Goal: Transaction & Acquisition: Purchase product/service

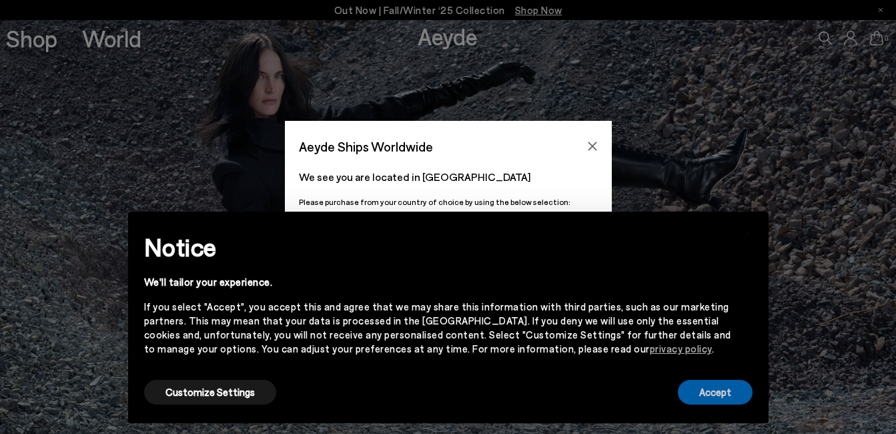
click at [700, 397] on button "Accept" at bounding box center [715, 392] width 75 height 25
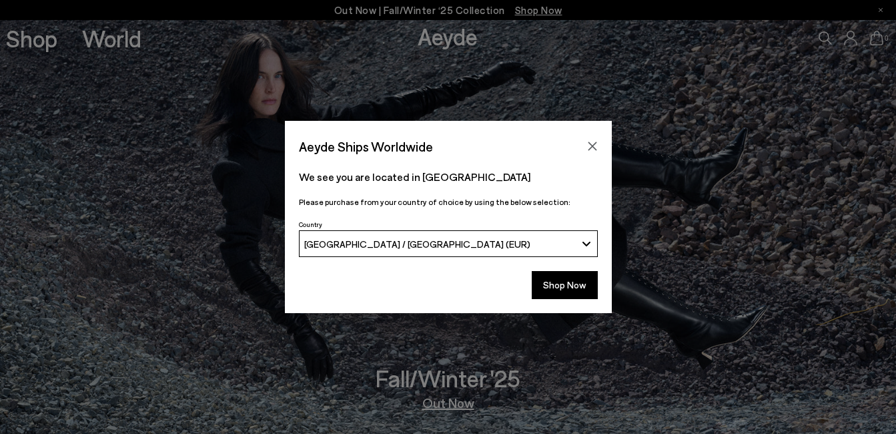
click at [21, 44] on div "Aeyde Ships Worldwide We see you are located in Deutschland Please purchase fro…" at bounding box center [448, 217] width 896 height 434
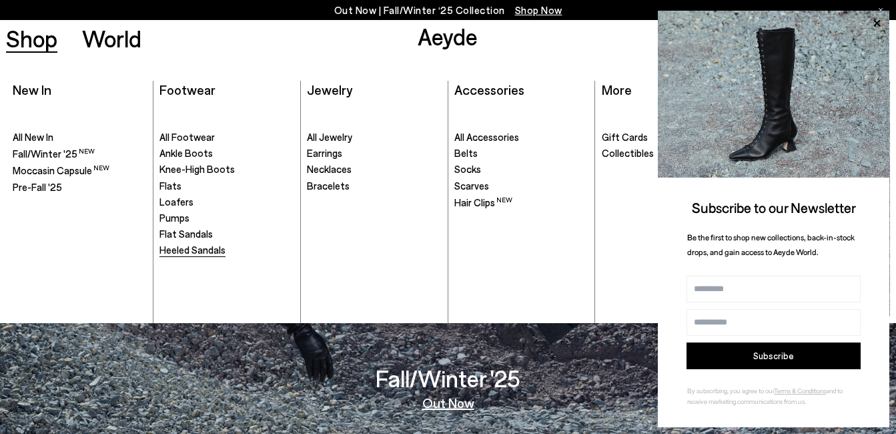
click at [189, 248] on span "Heeled Sandals" at bounding box center [192, 250] width 66 height 12
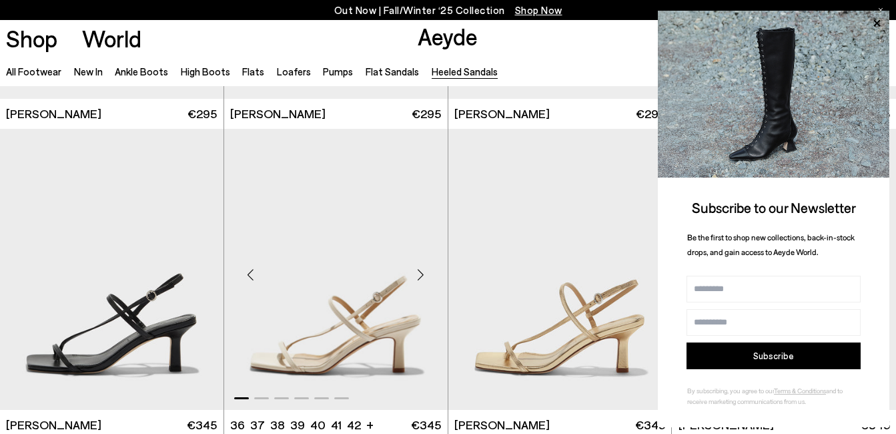
scroll to position [1335, 0]
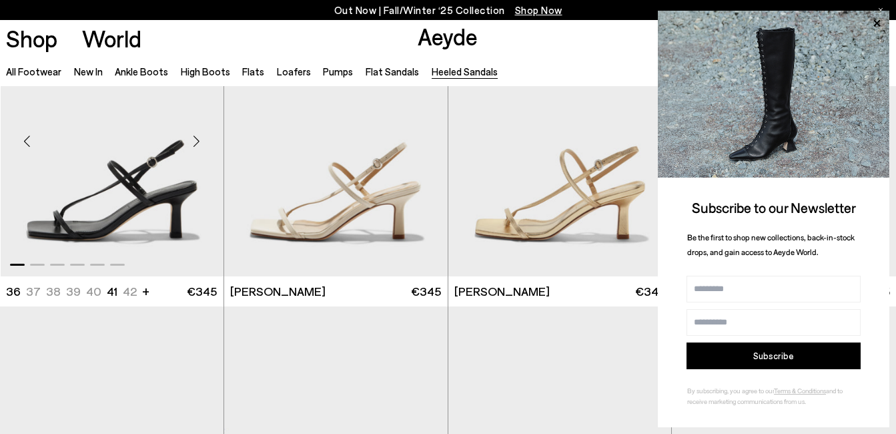
click at [156, 231] on img "1 / 6" at bounding box center [113, 135] width 224 height 281
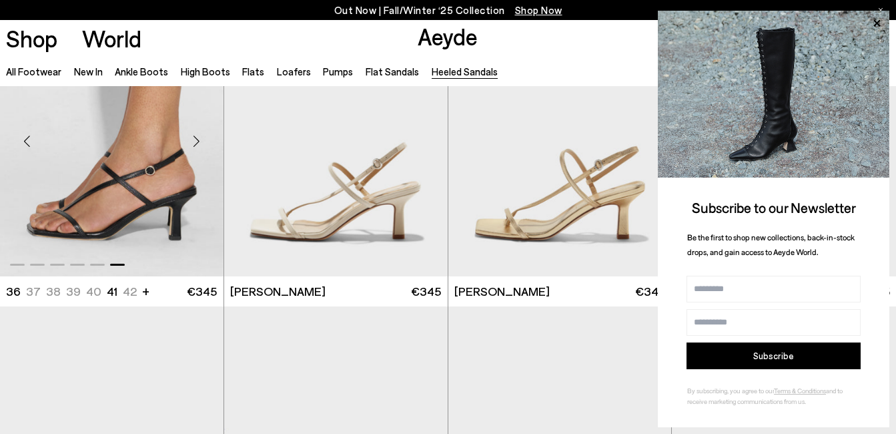
click at [156, 219] on img "6 / 6" at bounding box center [112, 135] width 224 height 281
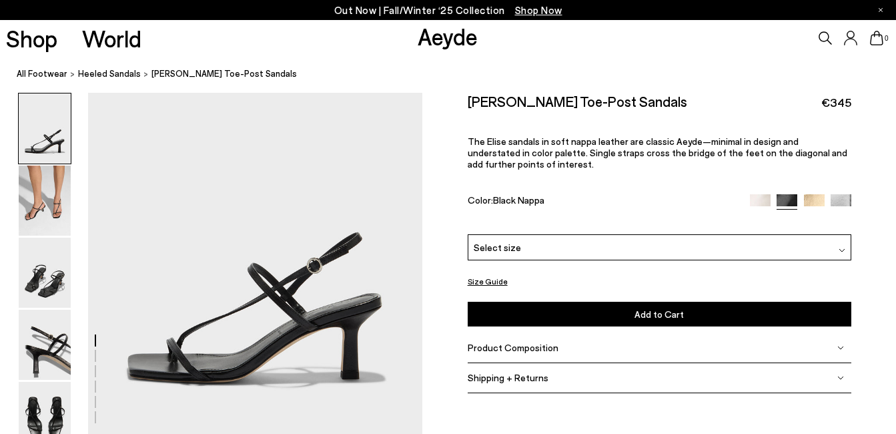
click at [536, 241] on div "Select size" at bounding box center [660, 247] width 384 height 26
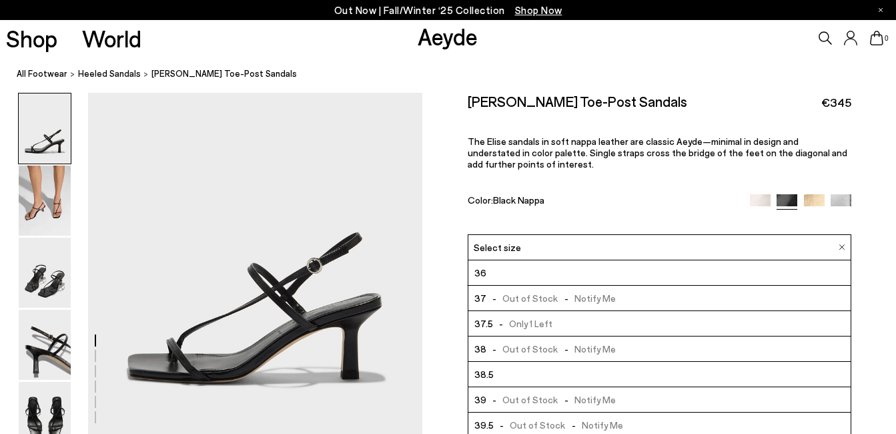
click at [516, 328] on span "- Only 1 Left" at bounding box center [523, 323] width 60 height 17
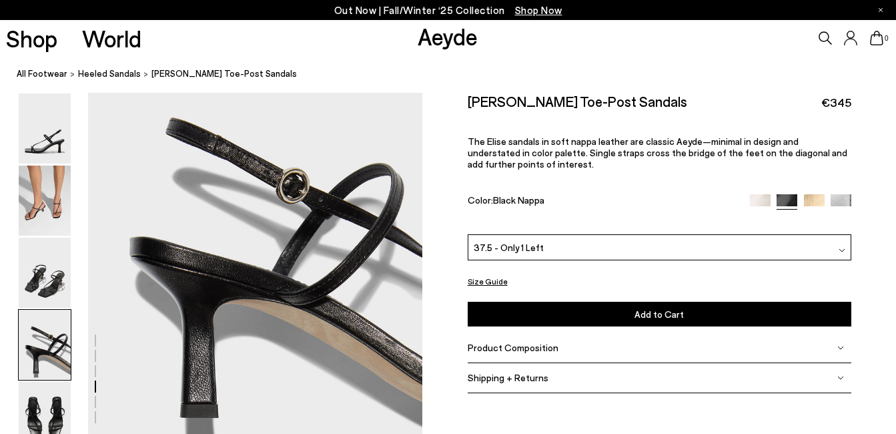
scroll to position [1335, 0]
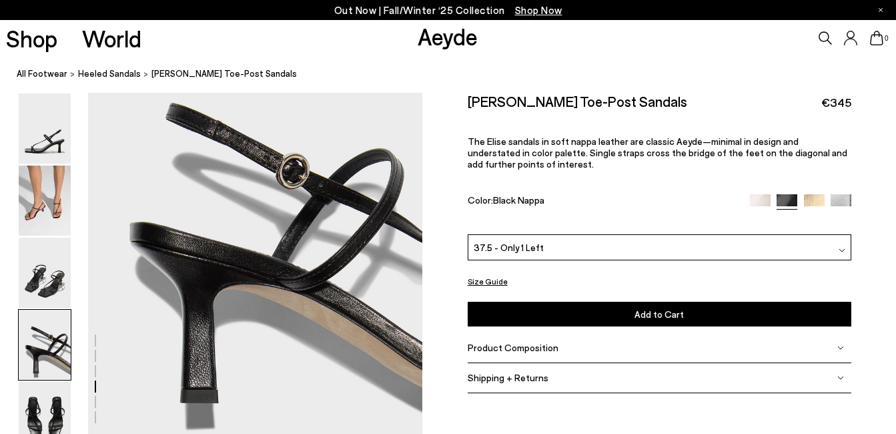
click at [815, 200] on img at bounding box center [814, 204] width 21 height 21
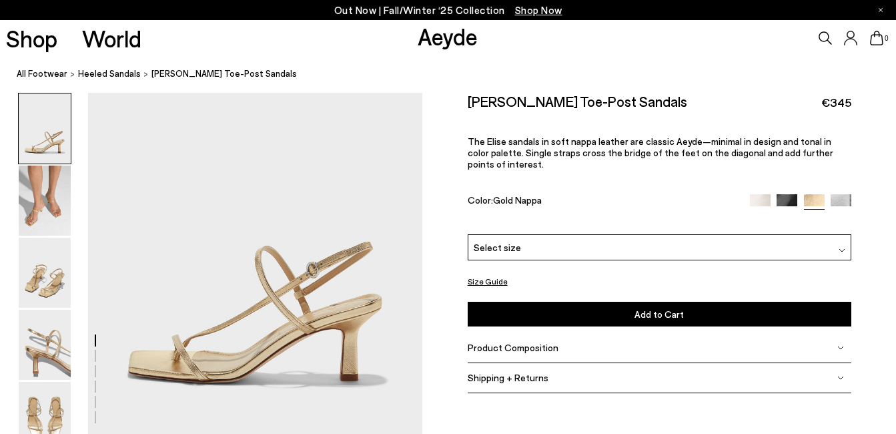
click at [520, 248] on div "Select size" at bounding box center [660, 247] width 384 height 26
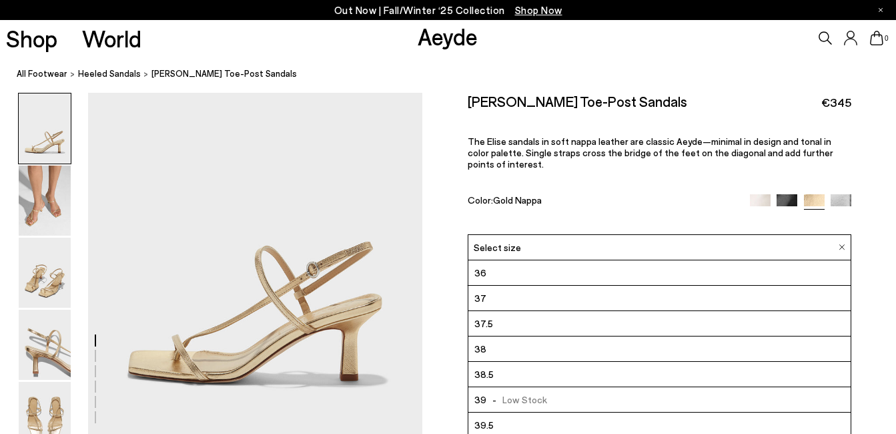
click at [497, 324] on li "37.5" at bounding box center [659, 323] width 382 height 25
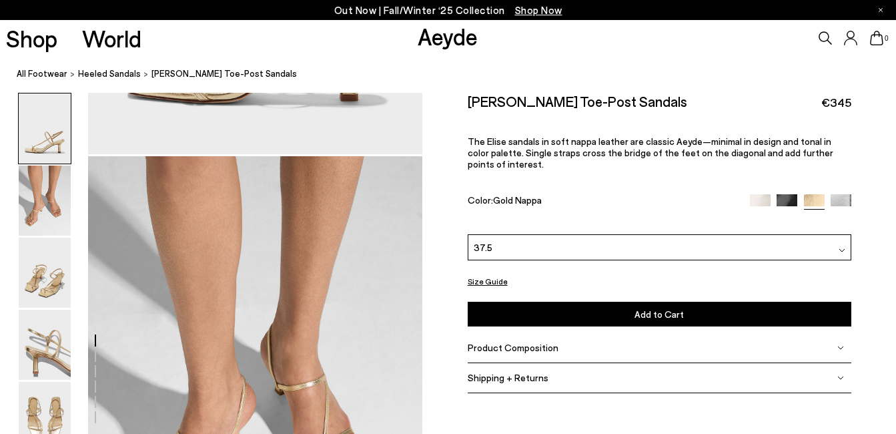
scroll to position [400, 0]
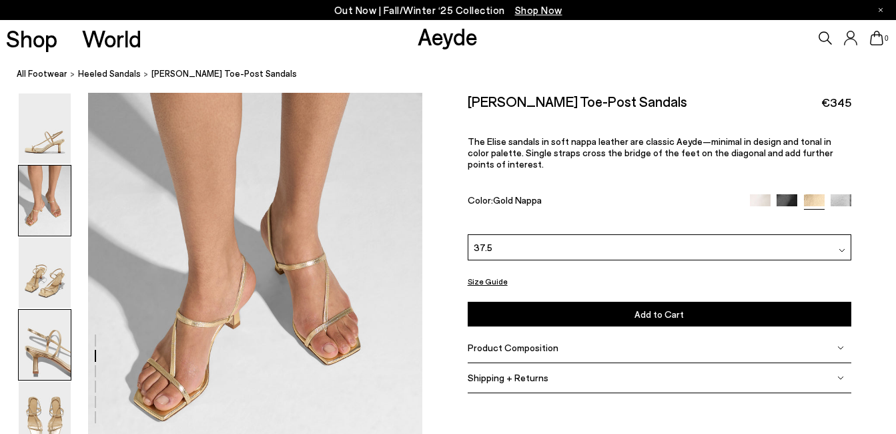
click at [54, 340] on img at bounding box center [45, 345] width 52 height 70
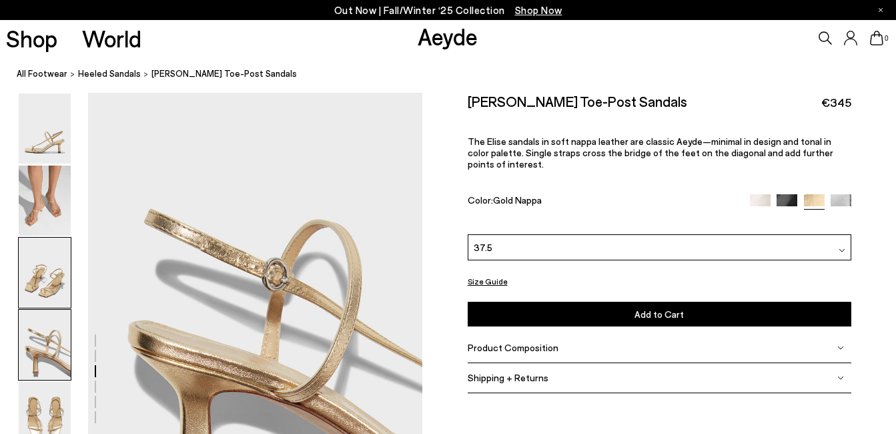
scroll to position [1240, 0]
click at [268, 286] on div at bounding box center [211, 143] width 422 height 2582
click at [266, 284] on div at bounding box center [211, 143] width 422 height 2582
click at [264, 284] on div at bounding box center [211, 143] width 422 height 2582
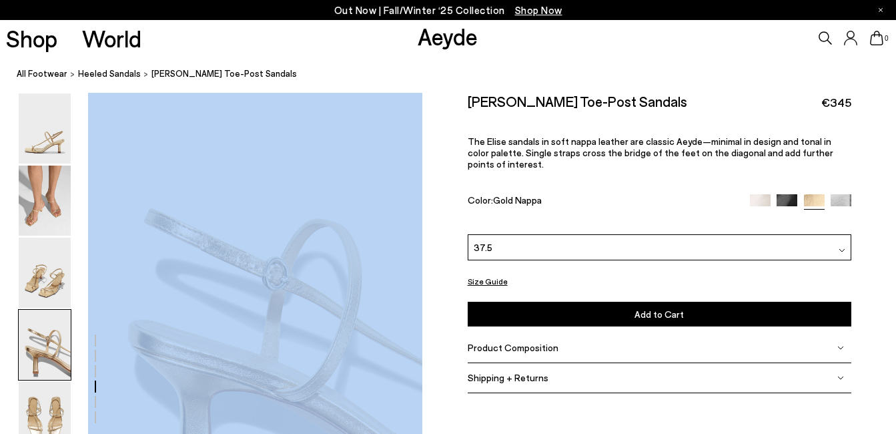
click at [264, 284] on div at bounding box center [211, 143] width 422 height 2582
drag, startPoint x: 264, startPoint y: 284, endPoint x: 340, endPoint y: 266, distance: 78.2
click at [340, 267] on div at bounding box center [211, 143] width 422 height 2582
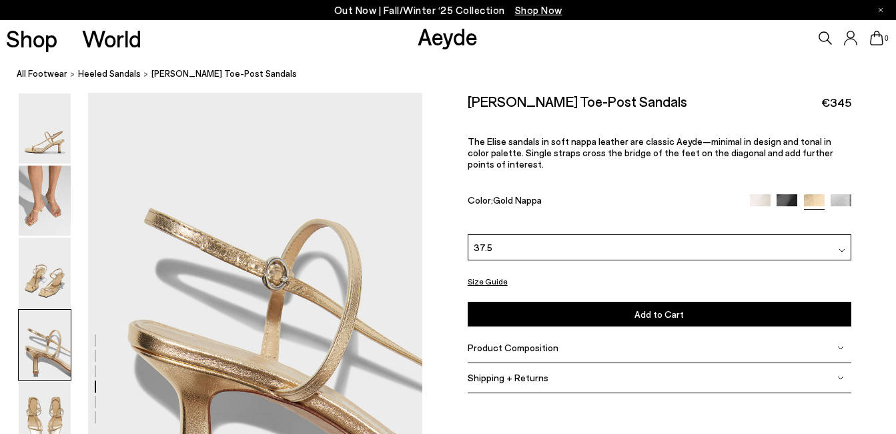
drag, startPoint x: 456, startPoint y: 127, endPoint x: 450, endPoint y: 129, distance: 7.0
click at [451, 129] on div "Size Guide Shoes Belt Our shoes come in European sizing. The easiest way to mea…" at bounding box center [659, 249] width 474 height 313
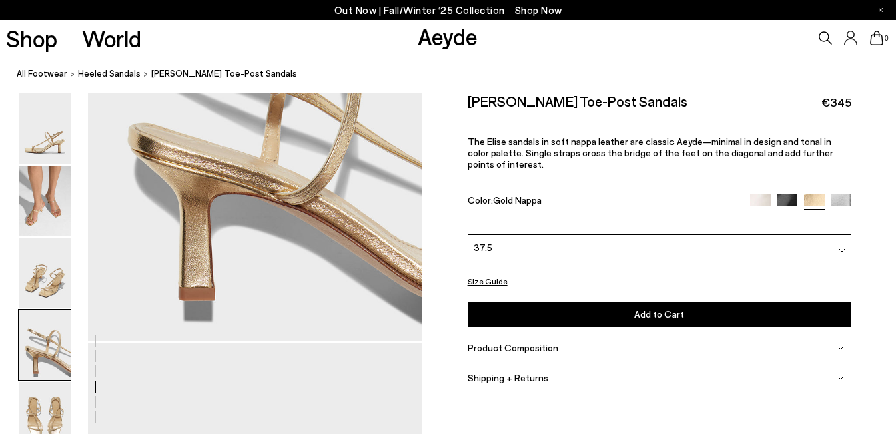
scroll to position [1507, 0]
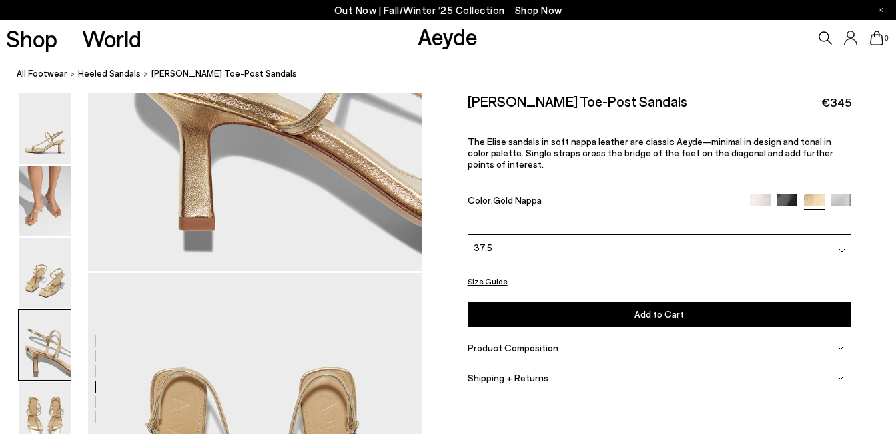
click at [534, 379] on span "Shipping + Returns" at bounding box center [508, 377] width 81 height 11
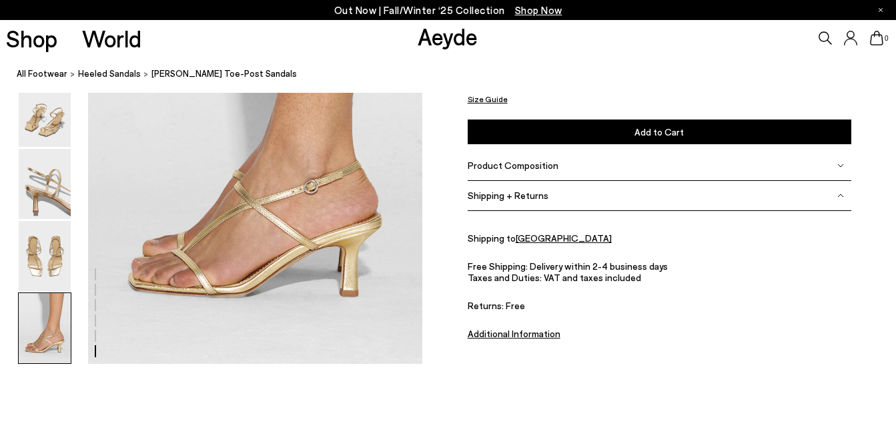
scroll to position [2309, 0]
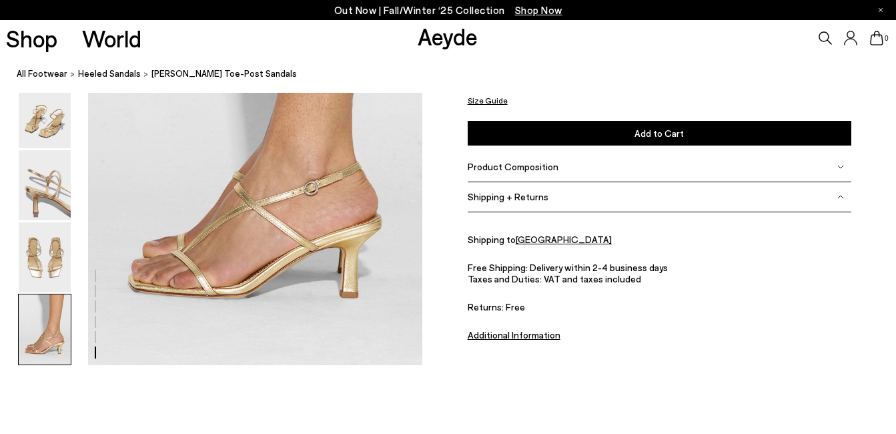
click at [496, 190] on div "Shipping + Returns" at bounding box center [660, 197] width 384 height 30
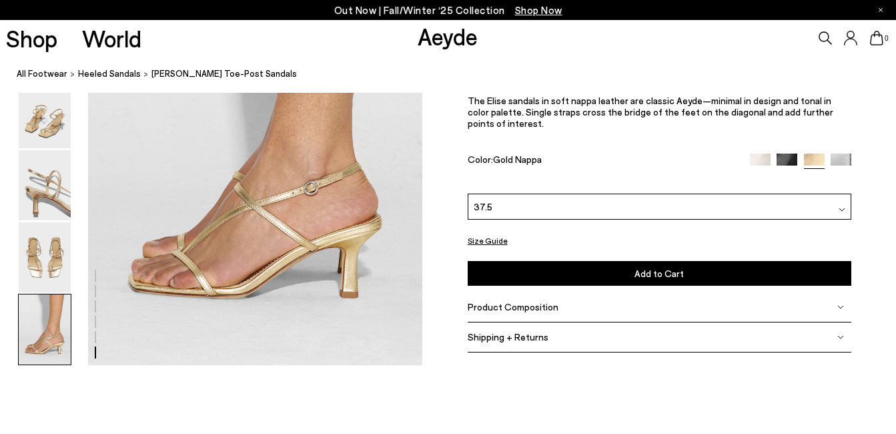
click at [500, 336] on span "Shipping + Returns" at bounding box center [508, 336] width 81 height 11
